Goal: Information Seeking & Learning: Learn about a topic

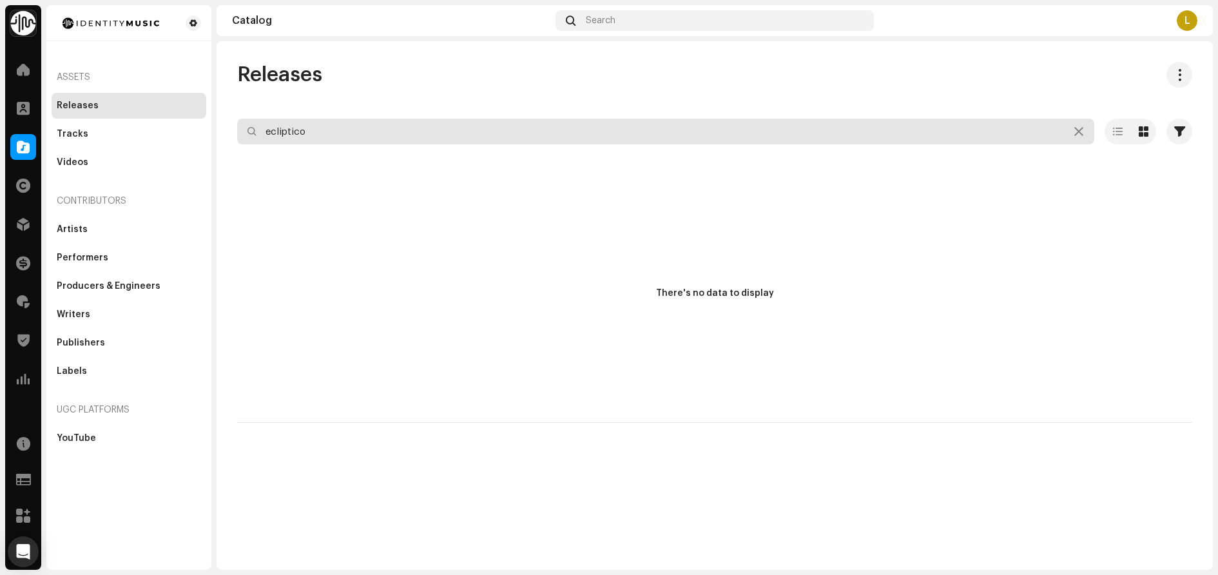
click at [367, 137] on input "ecliptico" at bounding box center [665, 132] width 857 height 26
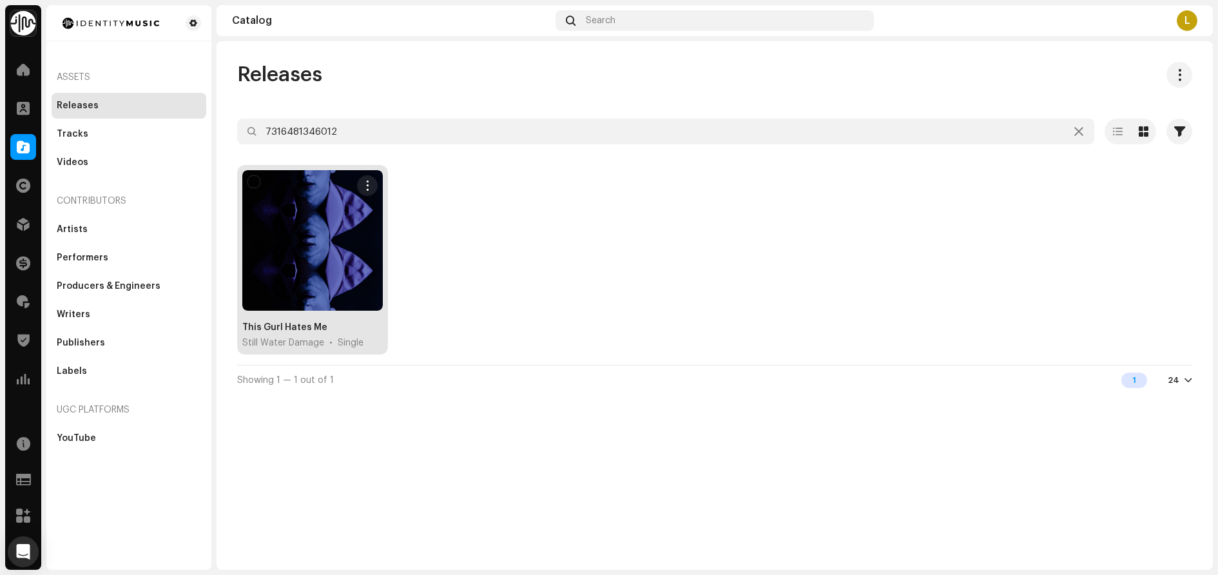
type input "7316481346012"
click at [278, 324] on div "This Gurl Hates Me" at bounding box center [284, 327] width 85 height 13
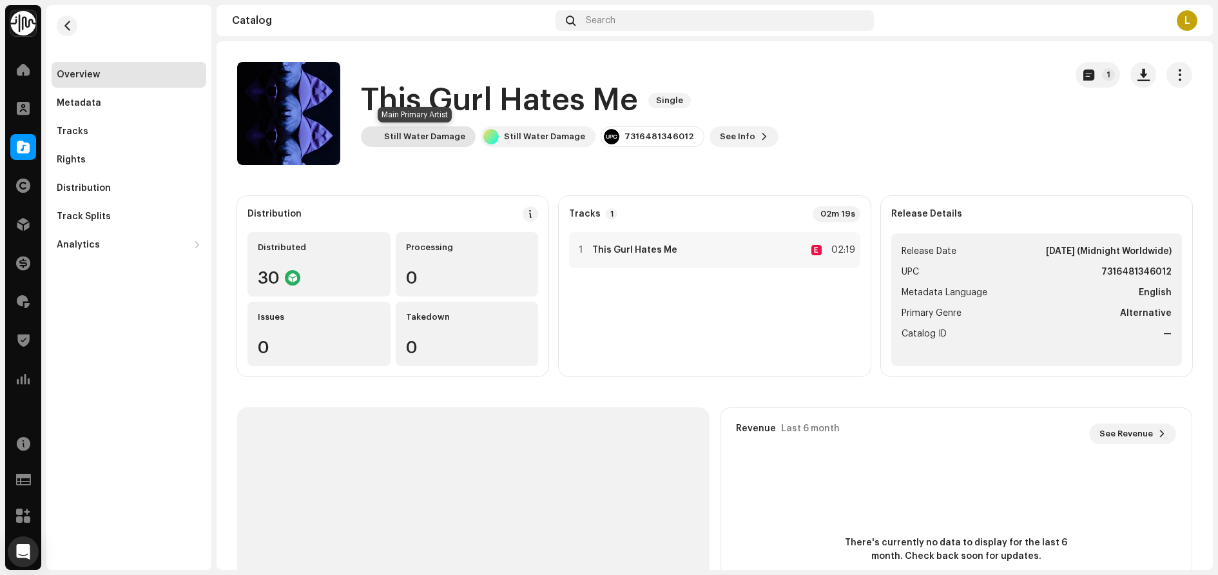
click at [419, 139] on div "Still Water Damage" at bounding box center [424, 136] width 81 height 10
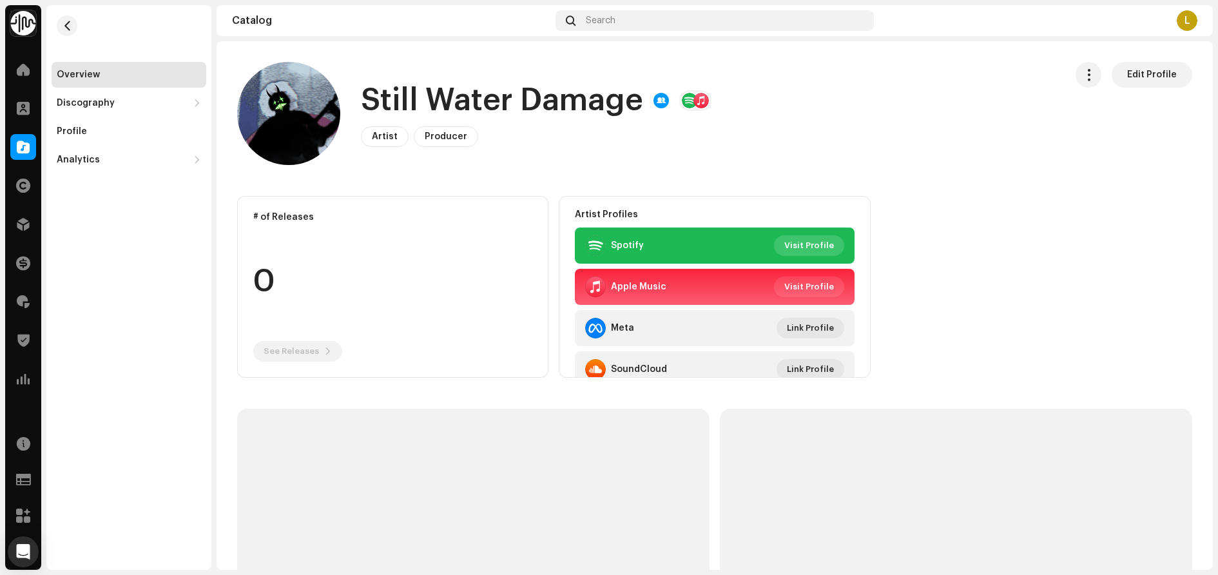
click at [801, 248] on span "Visit Profile" at bounding box center [809, 246] width 50 height 26
